Goal: Obtain resource: Obtain resource

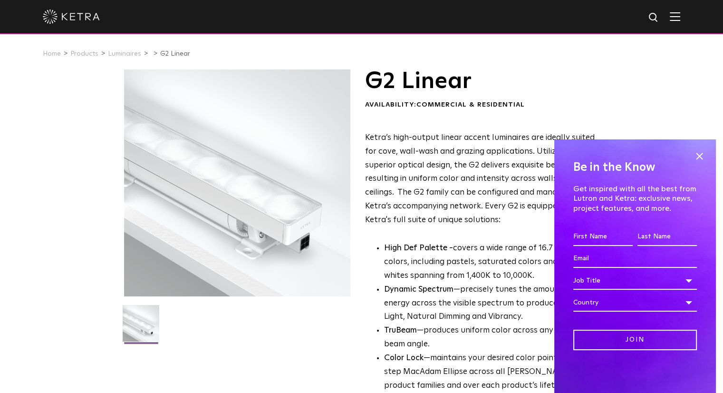
click at [86, 14] on img at bounding box center [71, 17] width 57 height 14
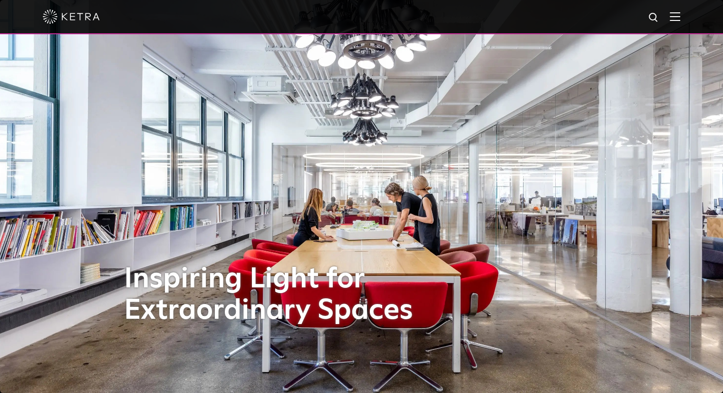
click at [679, 16] on img at bounding box center [675, 16] width 10 height 9
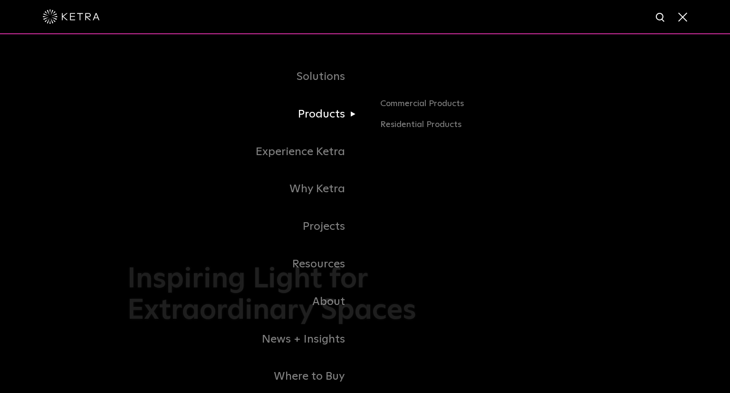
click at [340, 113] on link "Products" at bounding box center [246, 115] width 238 height 38
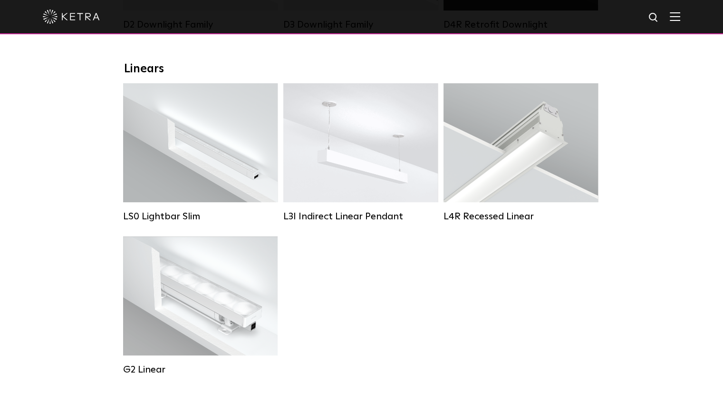
scroll to position [333, 0]
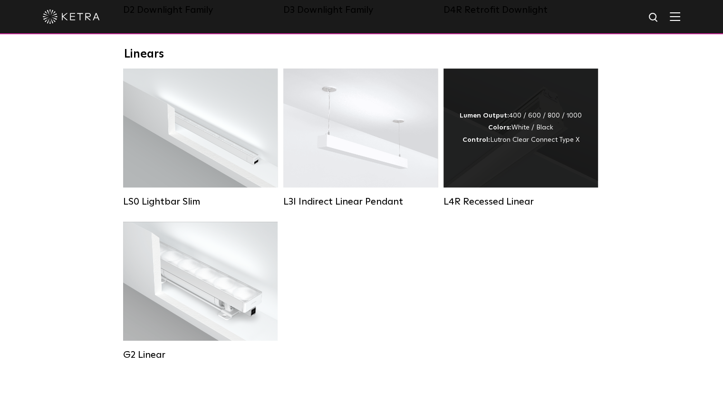
click at [477, 168] on div "Lumen Output: 400 / 600 / 800 / 1000 Colors: White / Black Control: Lutron Clea…" at bounding box center [521, 127] width 154 height 119
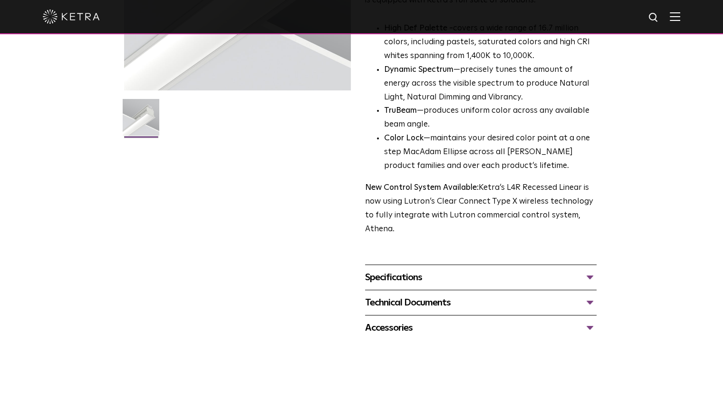
scroll to position [333, 0]
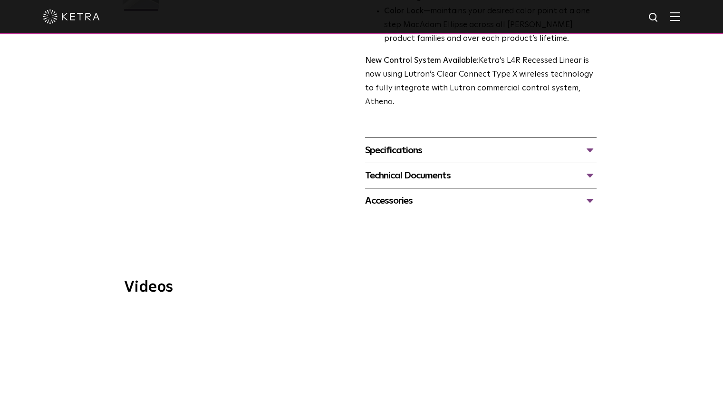
click at [398, 156] on div "Specifications" at bounding box center [480, 150] width 231 height 15
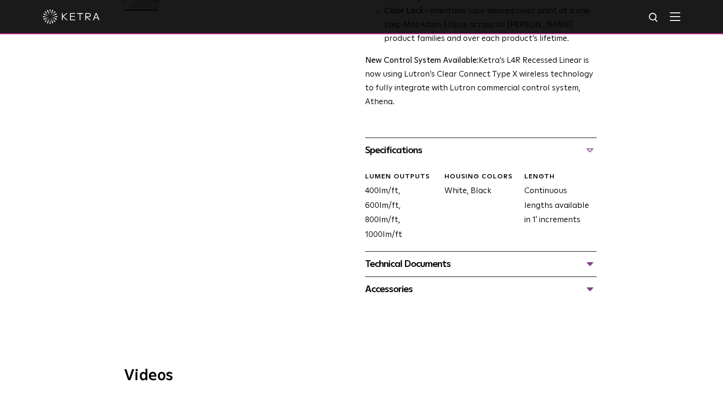
click at [435, 267] on div "Technical Documents" at bounding box center [480, 263] width 231 height 15
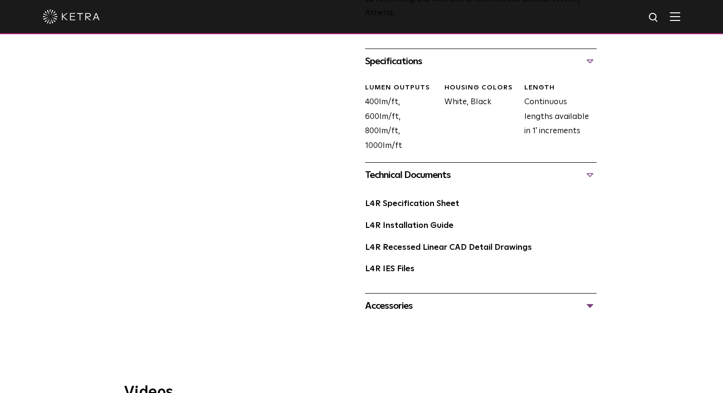
scroll to position [428, 0]
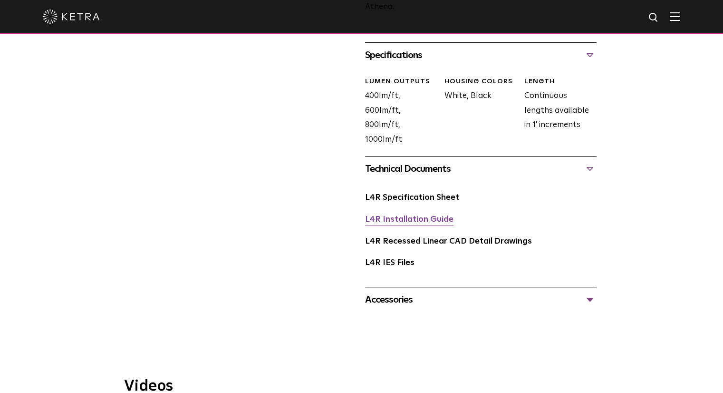
click at [422, 219] on link "L4R Installation Guide" at bounding box center [409, 219] width 88 height 8
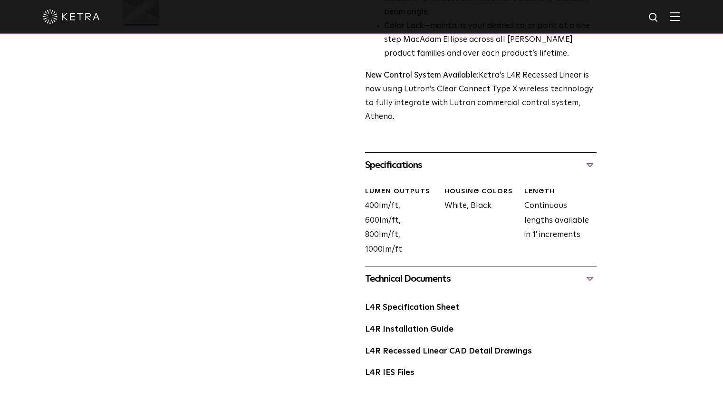
scroll to position [333, 0]
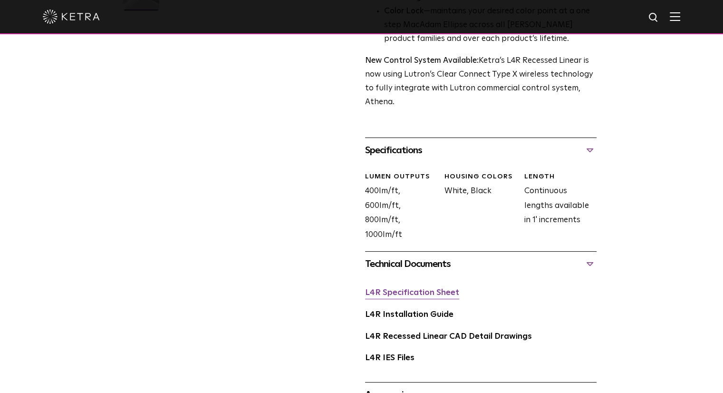
click at [443, 291] on link "L4R Specification Sheet" at bounding box center [412, 293] width 94 height 8
